Goal: Check status: Check status

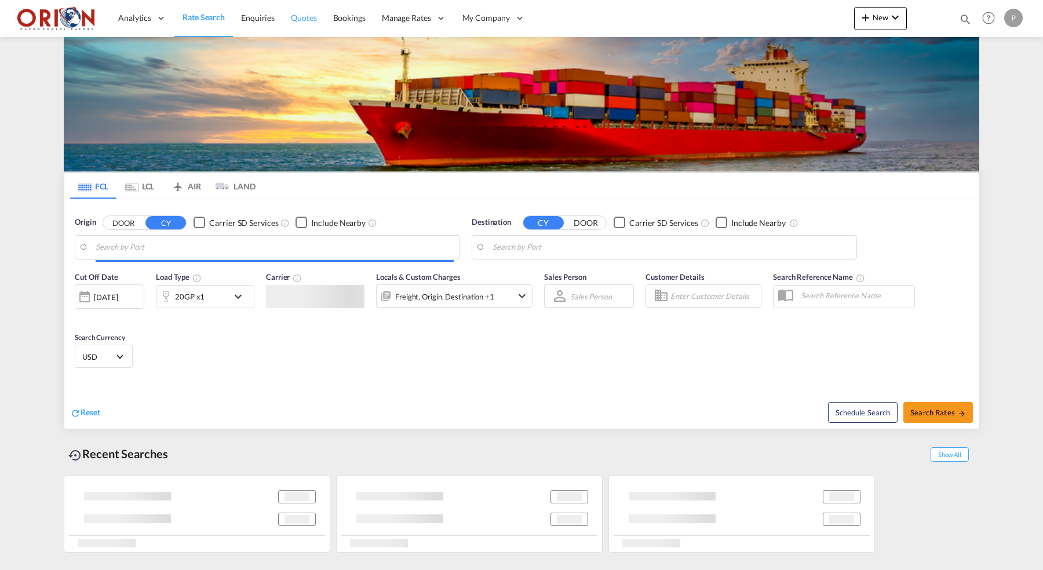
click at [297, 21] on span "Quotes" at bounding box center [303, 18] width 25 height 10
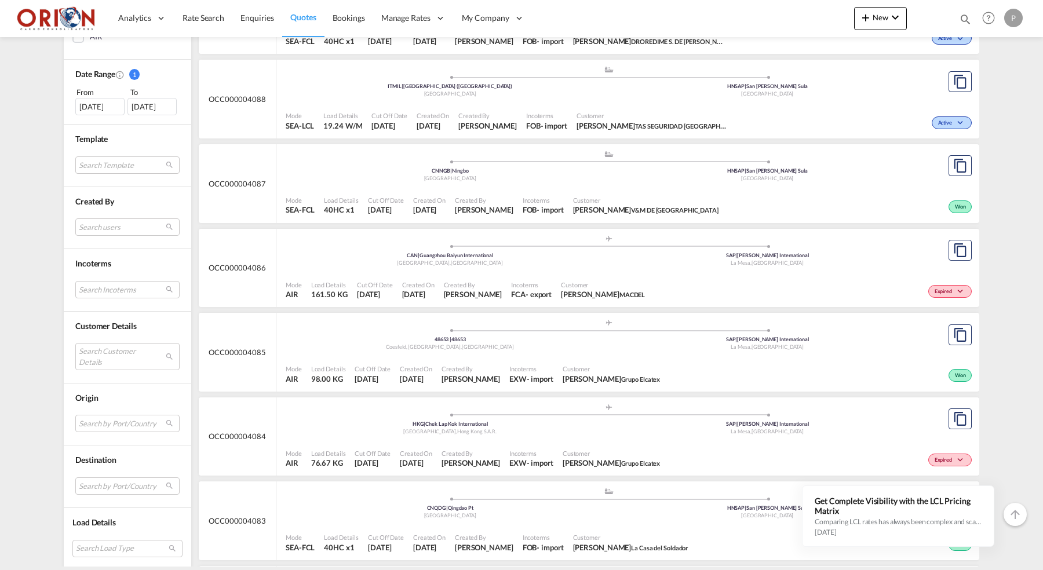
scroll to position [3182, 0]
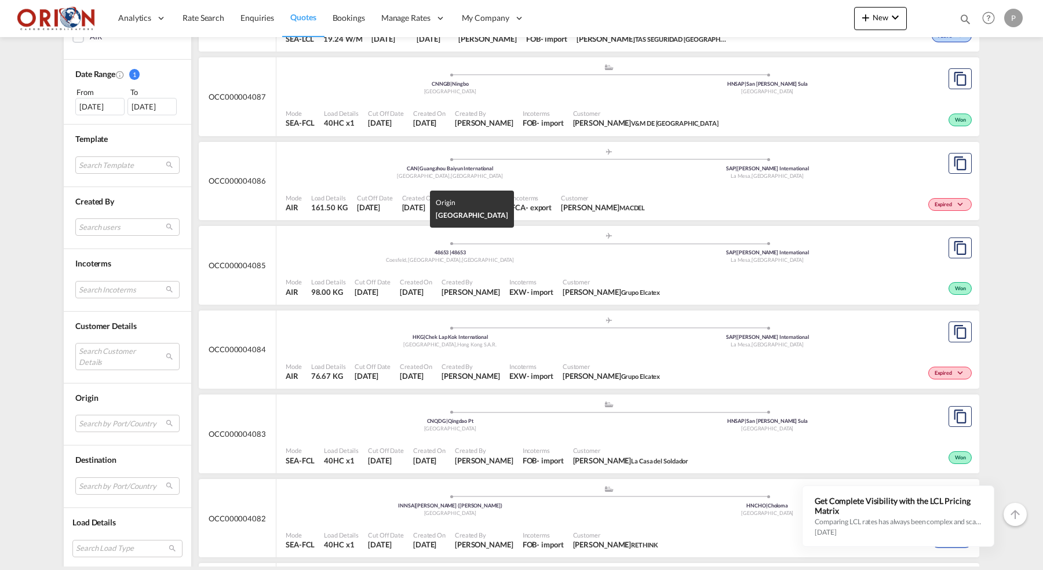
click at [338, 249] on div "48653 | 48653" at bounding box center [450, 253] width 318 height 8
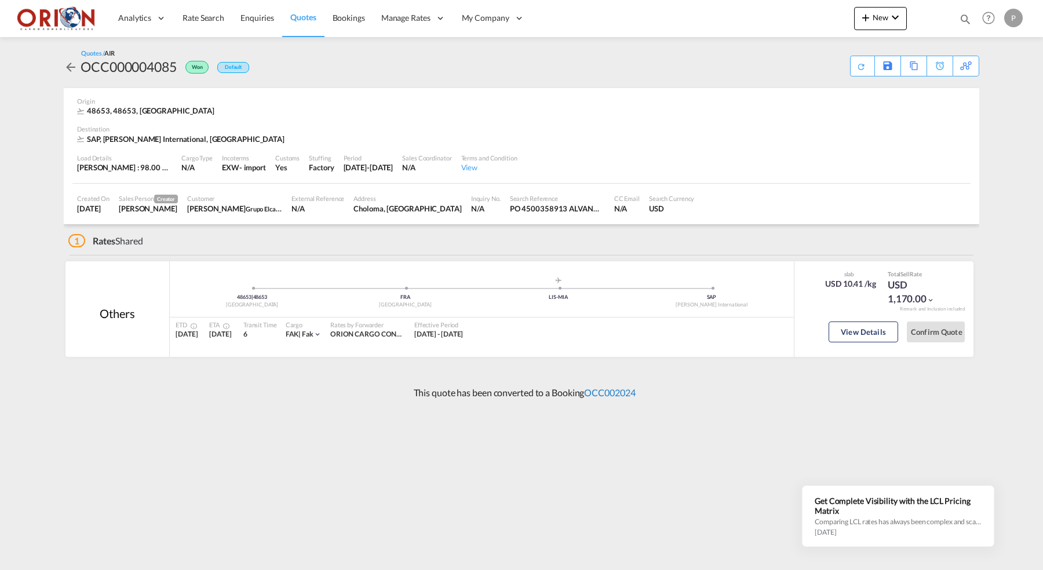
click at [597, 387] on link "OCC002024" at bounding box center [609, 392] width 51 height 11
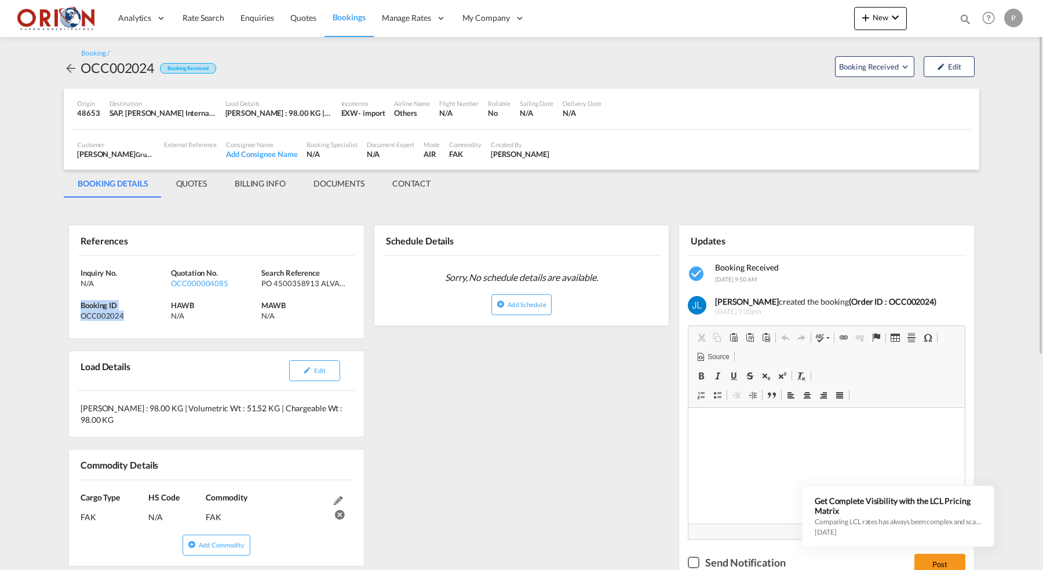
drag, startPoint x: 81, startPoint y: 301, endPoint x: 125, endPoint y: 312, distance: 44.8
click at [125, 312] on div "Booking ID OCC002024" at bounding box center [126, 310] width 90 height 21
copy div "Booking ID OCC002024"
click at [300, 21] on span "Quotes" at bounding box center [302, 18] width 25 height 10
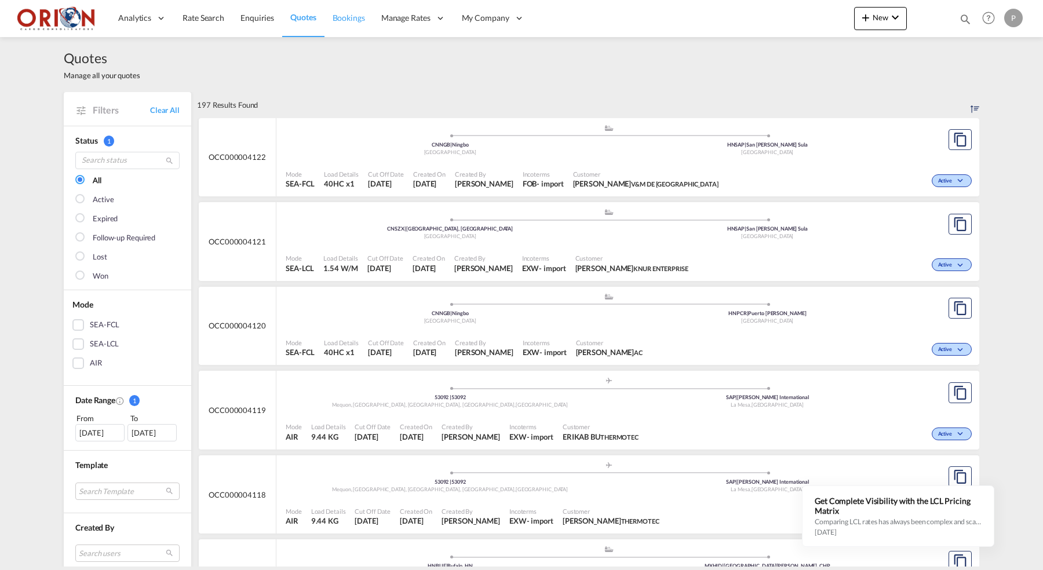
click at [349, 20] on span "Bookings" at bounding box center [349, 18] width 32 height 10
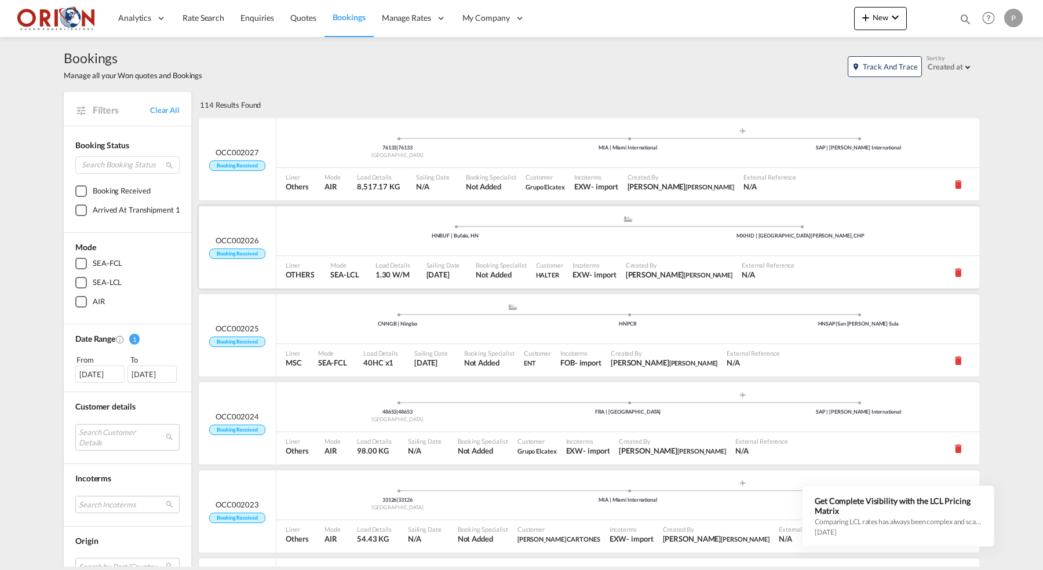
click at [382, 239] on div ".a{fill:#aaa8ad;} .a{fill:#aaa8ad;} HNBUF | Bufalo, HN MXHID | [GEOGRAPHIC_DATA…" at bounding box center [627, 232] width 703 height 35
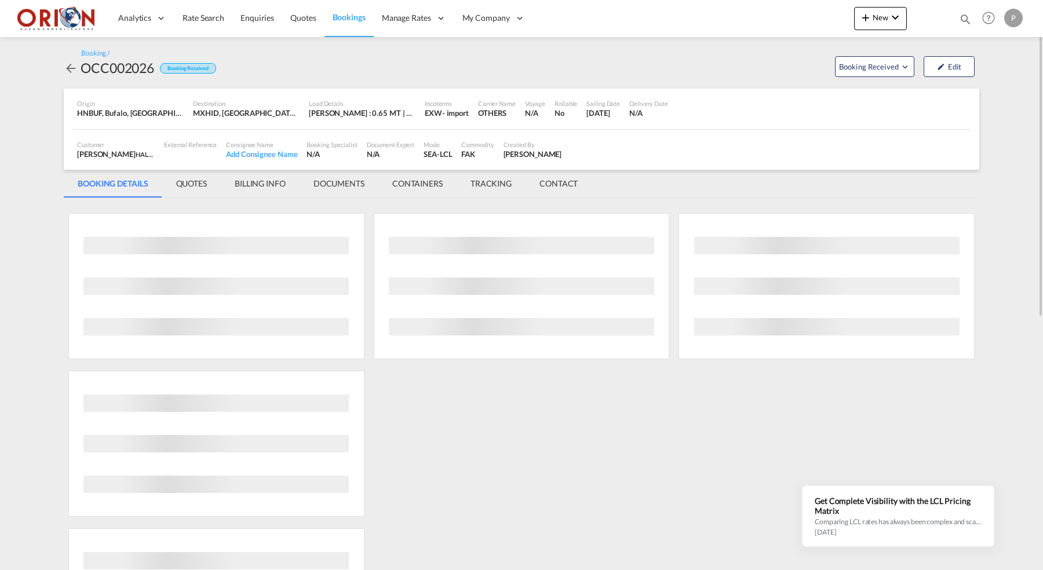
click at [265, 191] on md-tab-item "BILLING INFO" at bounding box center [260, 184] width 79 height 28
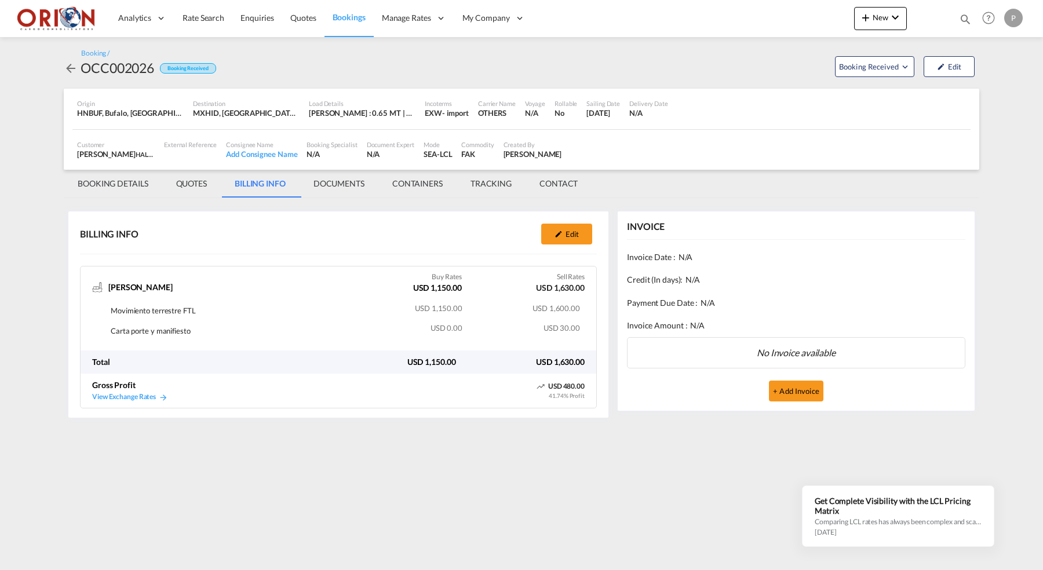
click at [342, 18] on span "Bookings" at bounding box center [349, 17] width 33 height 10
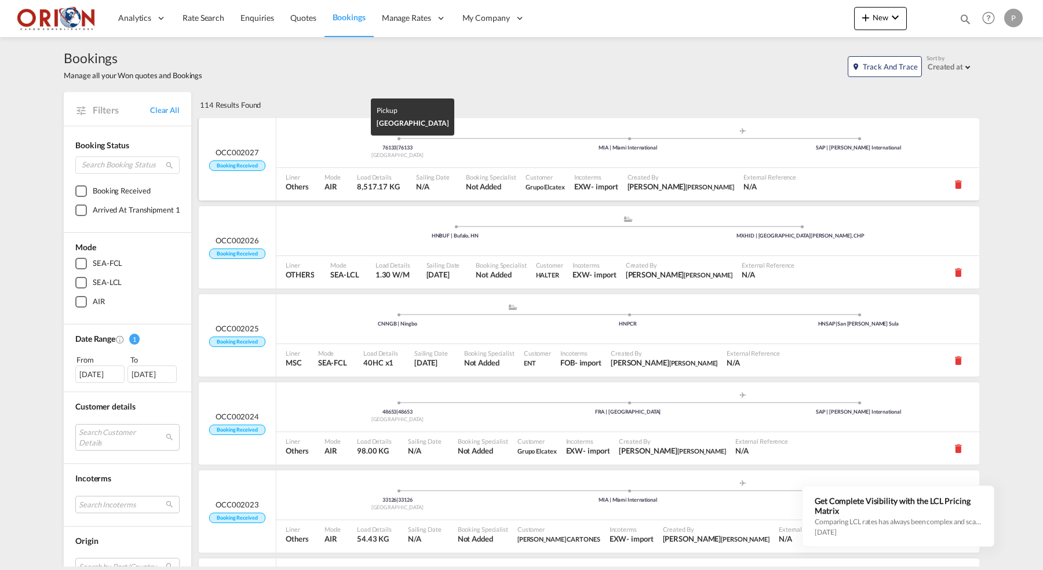
click at [331, 148] on div "76133 | 76133" at bounding box center [397, 148] width 231 height 8
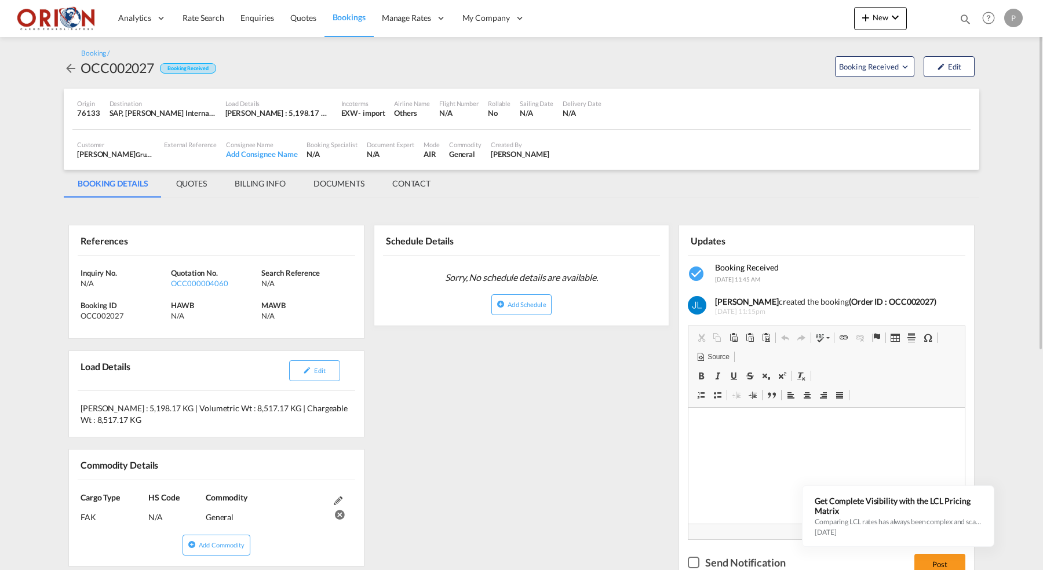
click at [194, 180] on md-tab-item "QUOTES" at bounding box center [191, 184] width 59 height 28
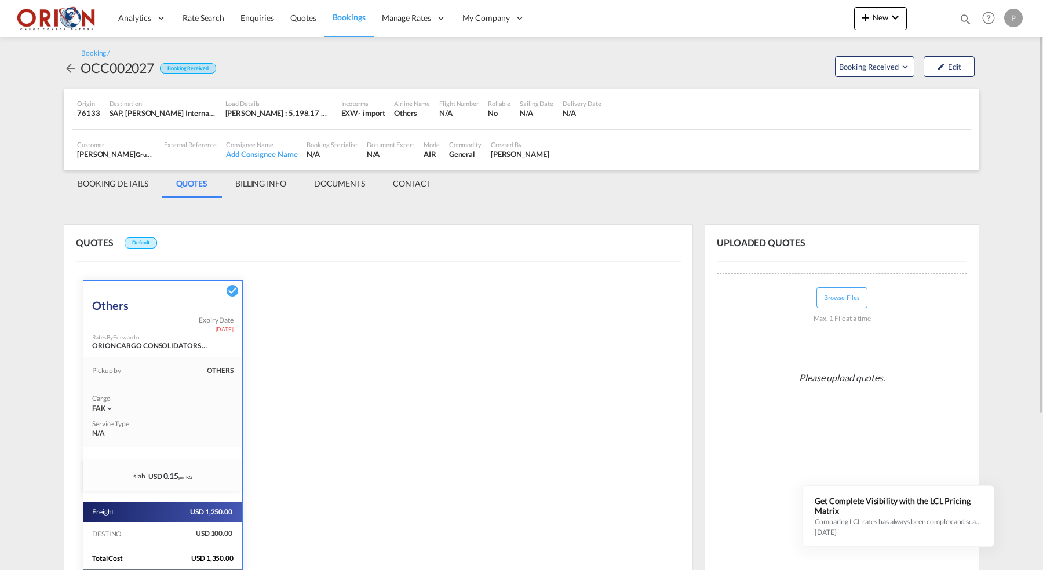
click at [276, 184] on md-tab-item "BILLING INFO" at bounding box center [260, 184] width 79 height 28
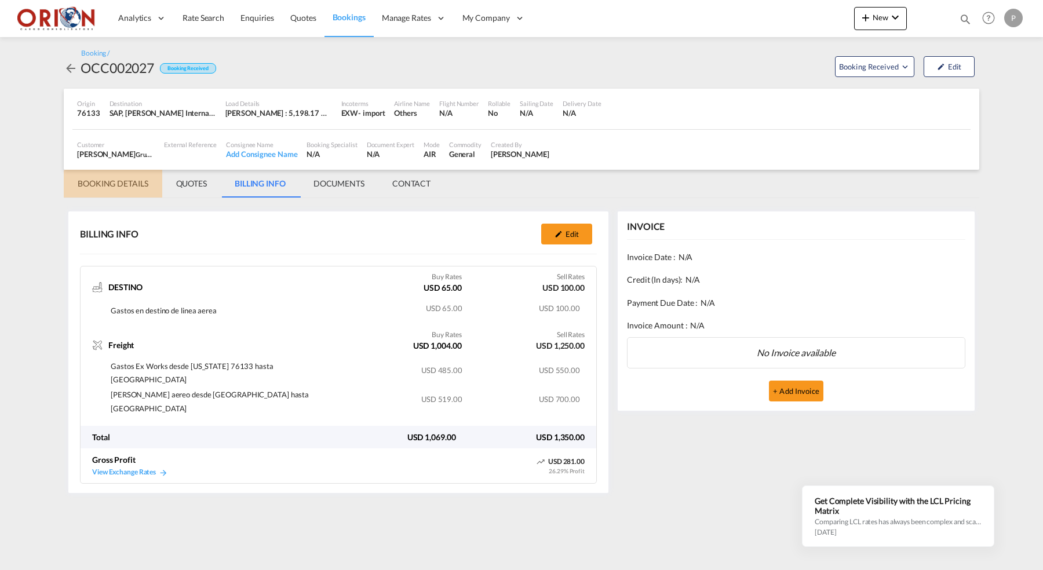
click at [110, 178] on md-tab-item "BOOKING DETAILS" at bounding box center [113, 184] width 99 height 28
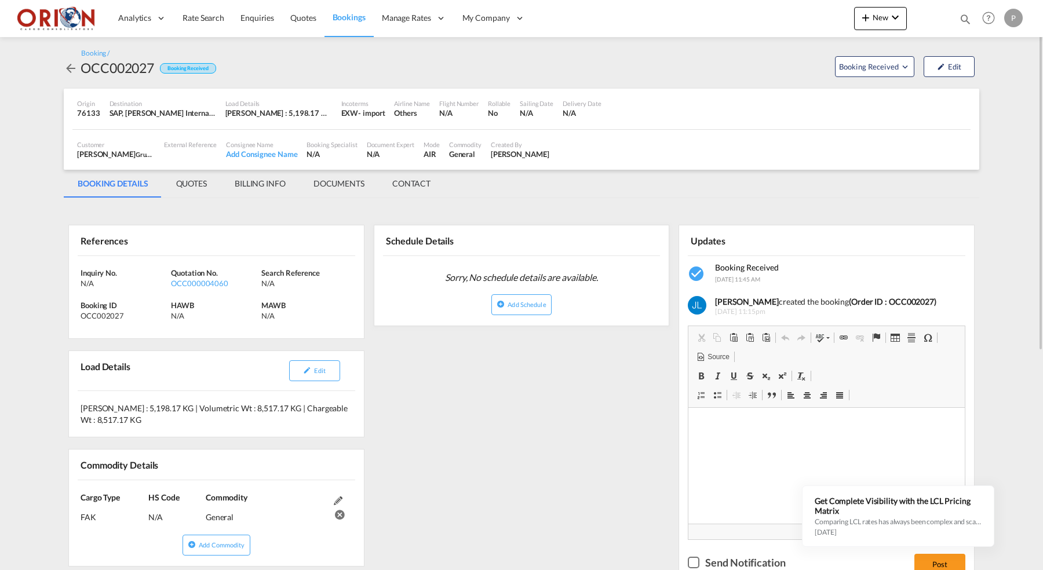
click at [272, 178] on md-tab-item "BILLING INFO" at bounding box center [260, 184] width 79 height 28
